Goal: Task Accomplishment & Management: Manage account settings

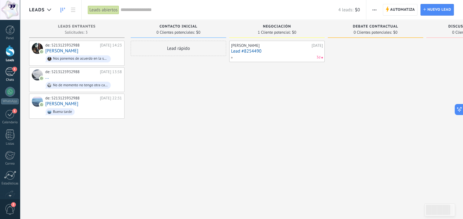
click at [8, 72] on div "1" at bounding box center [10, 71] width 10 height 9
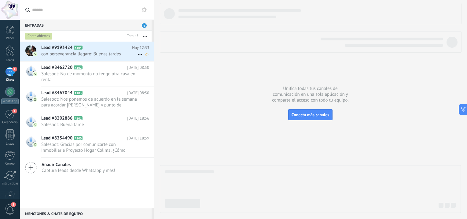
click at [64, 53] on span "con perseverancia llegare: Buenas tardes" at bounding box center [89, 54] width 96 height 6
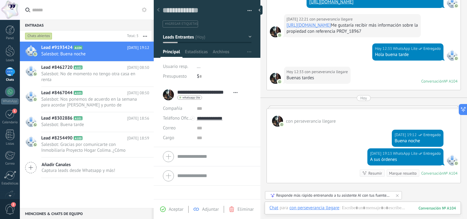
scroll to position [232, 0]
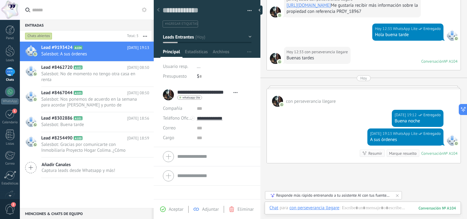
click at [262, 12] on div at bounding box center [260, 10] width 6 height 9
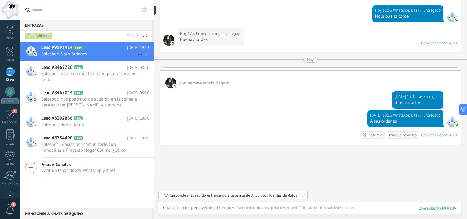
scroll to position [9, 0]
click at [60, 75] on span "Salesbot: No de momento no tengo otra casa en renta" at bounding box center [89, 77] width 96 height 12
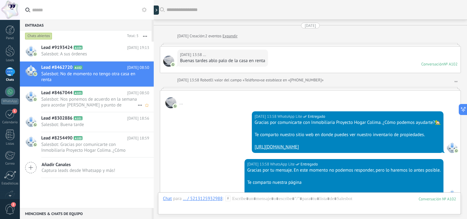
scroll to position [319, 0]
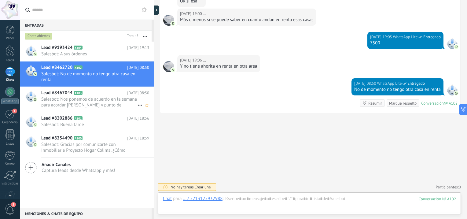
click at [57, 98] on span "Salesbot: Nos ponemos de acuerdo en la semana para acordar [PERSON_NAME] y punt…" at bounding box center [89, 102] width 96 height 12
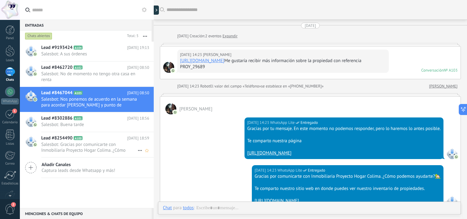
scroll to position [354, 0]
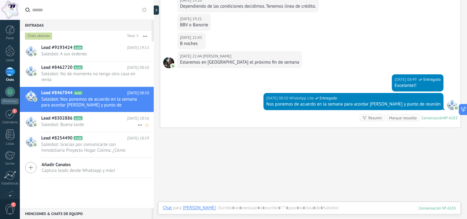
click at [54, 120] on span "Lead #8302886" at bounding box center [56, 118] width 31 height 6
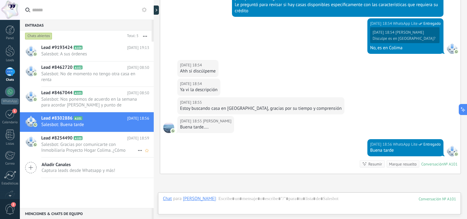
scroll to position [500, 0]
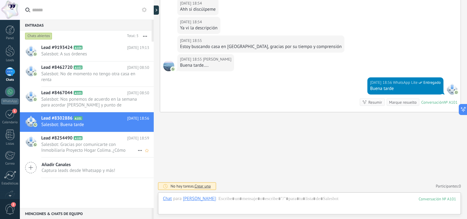
click at [59, 141] on div "Lead #8254490 A100 [DATE] 18:59 Salesbot: Gracias por comunicarte con Inmobilia…" at bounding box center [97, 144] width 113 height 25
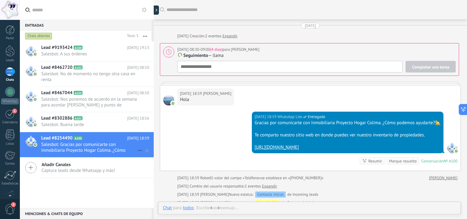
scroll to position [31, 0]
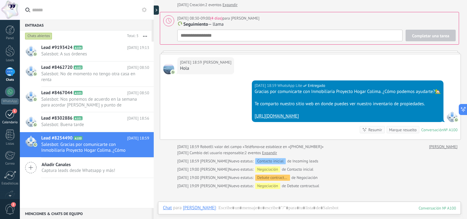
click at [11, 112] on div "1" at bounding box center [10, 113] width 10 height 9
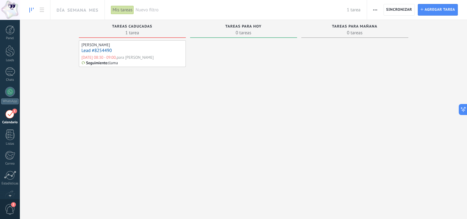
click at [100, 60] on div "[PERSON_NAME] Lead #8254490 [DATE] 08:30 - 09:00, para [PERSON_NAME] Seguimient…" at bounding box center [132, 53] width 107 height 27
click at [11, 209] on span "2" at bounding box center [10, 209] width 10 height 11
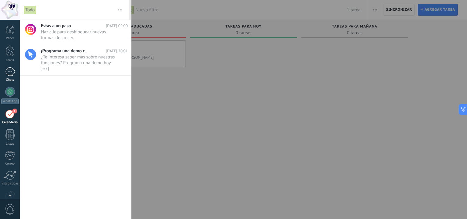
click at [11, 72] on div "1" at bounding box center [10, 71] width 10 height 9
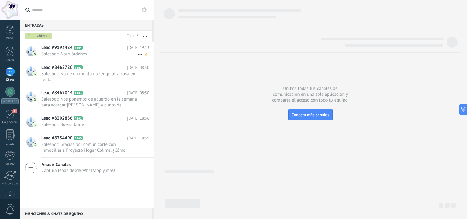
click at [97, 50] on h2 "Lead #9193424 A104" at bounding box center [84, 48] width 86 height 6
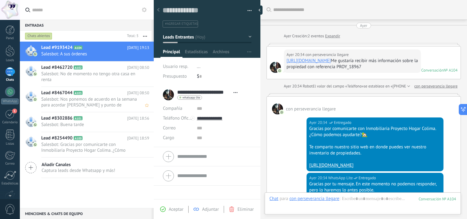
scroll to position [306, 0]
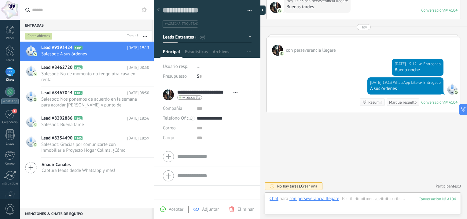
click at [261, 9] on div at bounding box center [261, 10] width 9 height 9
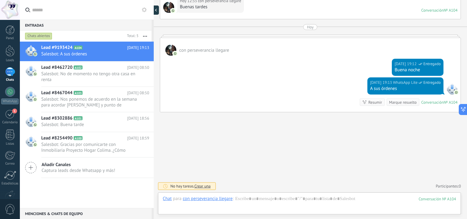
type textarea "**********"
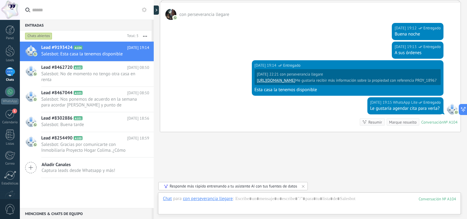
scroll to position [320, 0]
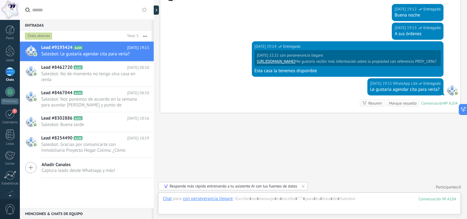
click at [146, 36] on icon "button" at bounding box center [145, 36] width 4 height 1
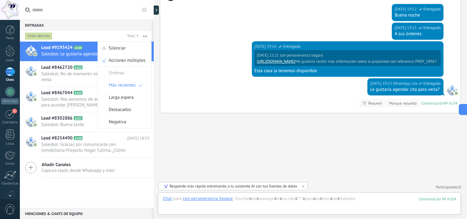
click at [75, 32] on div "Chats abiertos" at bounding box center [74, 36] width 101 height 11
